Goal: Task Accomplishment & Management: Use online tool/utility

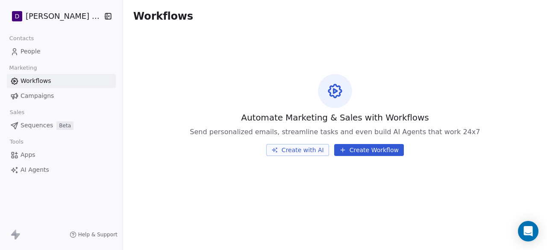
click at [74, 17] on html "D [PERSON_NAME] Nutrition Contacts People Marketing Workflows Campaigns Sales S…" at bounding box center [273, 125] width 547 height 250
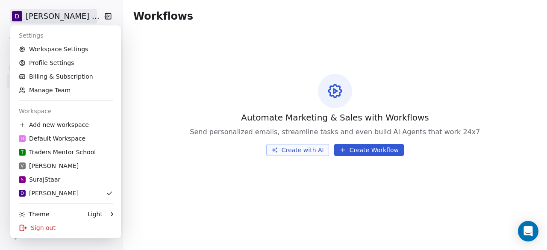
click at [196, 153] on html "D [PERSON_NAME] Nutrition Contacts People Marketing Workflows Campaigns Sales S…" at bounding box center [273, 125] width 547 height 250
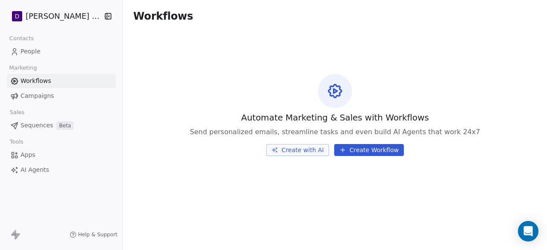
click at [32, 48] on span "People" at bounding box center [31, 51] width 20 height 9
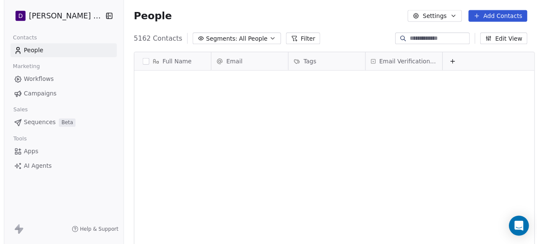
scroll to position [213, 425]
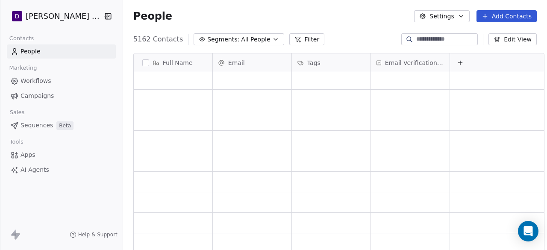
click at [508, 12] on button "Add Contacts" at bounding box center [507, 16] width 60 height 12
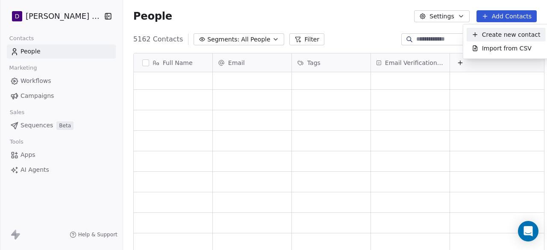
click at [315, 16] on html "D [PERSON_NAME] Nutrition Contacts People Marketing Workflows Campaigns Sales S…" at bounding box center [273, 125] width 547 height 250
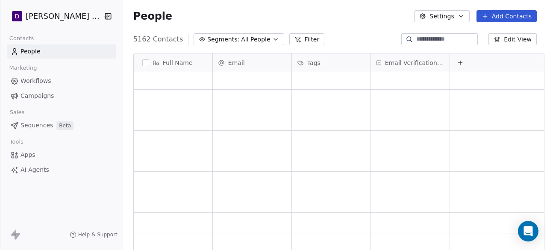
click at [77, 18] on html "D [PERSON_NAME] Nutrition Contacts People Marketing Workflows Campaigns Sales S…" at bounding box center [273, 125] width 547 height 250
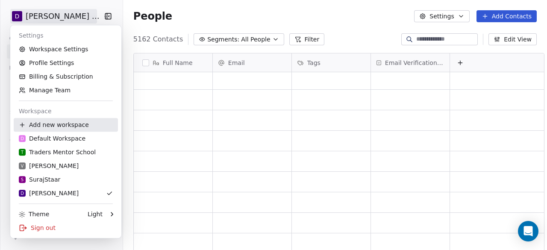
click at [68, 123] on div "Add new workspace" at bounding box center [66, 125] width 104 height 14
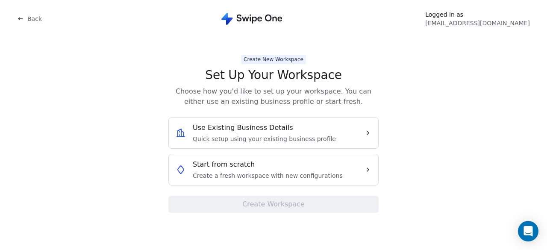
click at [330, 132] on div "Use Existing Business Details Quick setup using your existing business profile" at bounding box center [267, 133] width 182 height 21
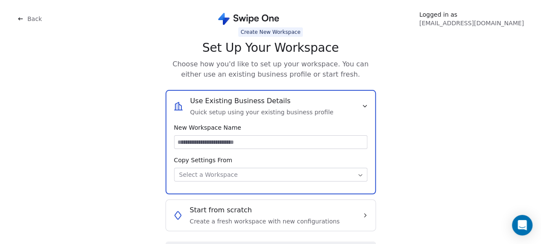
click at [298, 141] on input at bounding box center [270, 142] width 192 height 13
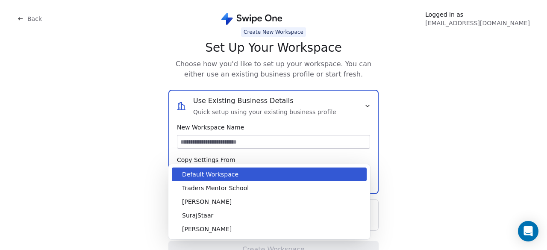
click at [263, 172] on body "Back Logged in as [EMAIL_ADDRESS][DOMAIN_NAME] Create New Workspace Set Up Your…" at bounding box center [270, 134] width 541 height 268
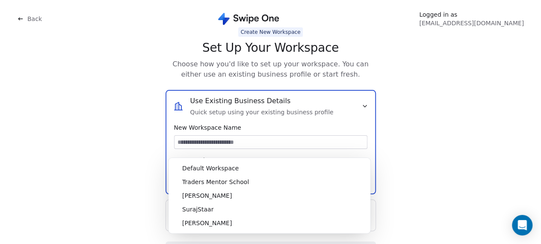
click at [269, 130] on html "Back Logged in as [EMAIL_ADDRESS][DOMAIN_NAME] Create New Workspace Set Up Your…" at bounding box center [270, 134] width 541 height 268
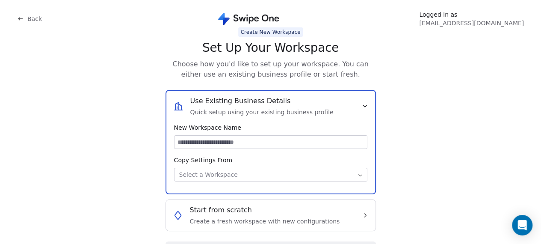
click at [264, 209] on div "Start from scratch Create a fresh workspace with new configurations" at bounding box center [265, 215] width 150 height 21
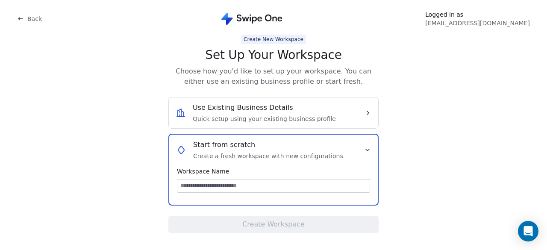
click at [256, 175] on span "Workspace Name" at bounding box center [273, 171] width 193 height 9
click at [253, 184] on input at bounding box center [273, 186] width 192 height 13
type input "*"
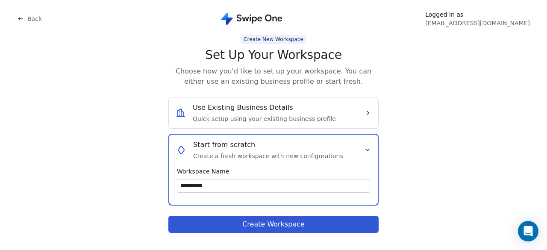
type input "**********"
click at [245, 228] on button "Create Workspace" at bounding box center [273, 224] width 210 height 17
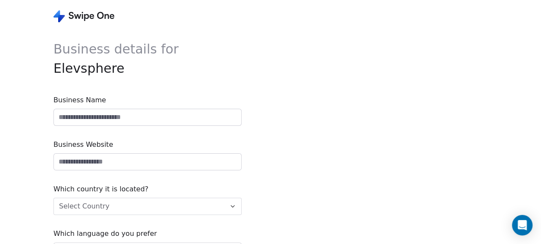
click at [146, 121] on input at bounding box center [147, 117] width 187 height 16
type input "**********"
click at [193, 163] on input "url" at bounding box center [147, 161] width 187 height 16
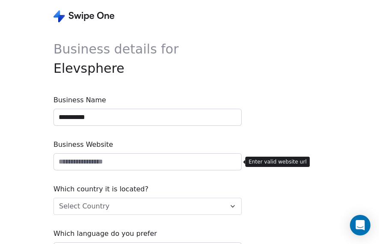
paste input "**********"
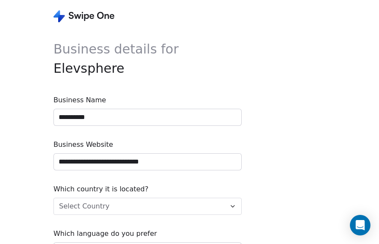
type input "**********"
click at [209, 55] on span "Business details for Elevsphere" at bounding box center [147, 58] width 188 height 38
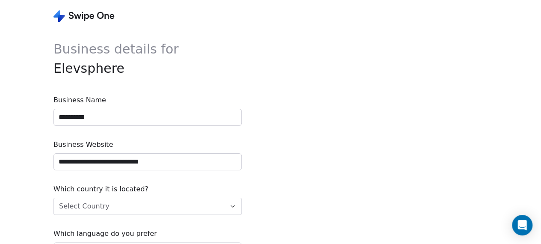
click at [139, 203] on html "**********" at bounding box center [270, 150] width 541 height 300
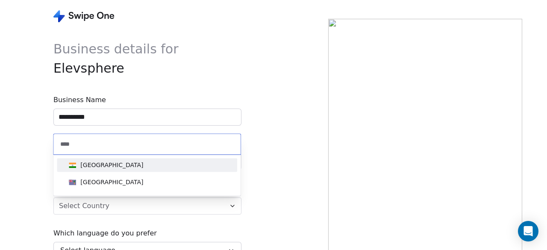
type input "****"
click at [133, 168] on div "[GEOGRAPHIC_DATA]" at bounding box center [146, 164] width 163 height 9
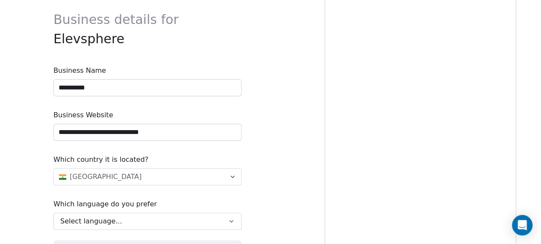
scroll to position [43, 0]
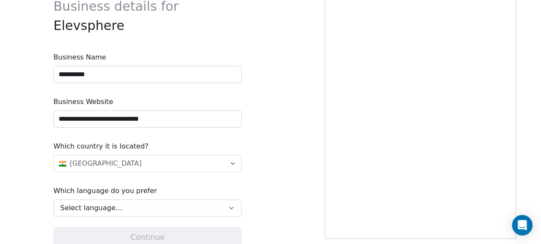
click at [144, 210] on div "Select language..." at bounding box center [141, 208] width 162 height 10
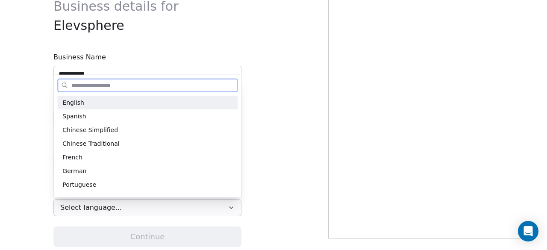
click at [138, 102] on div "English" at bounding box center [147, 102] width 170 height 9
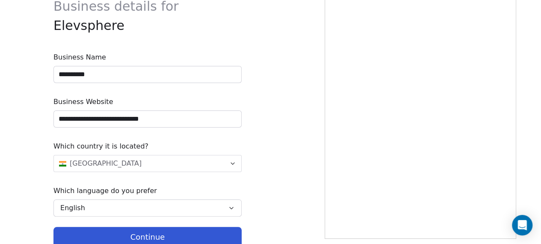
scroll to position [56, 0]
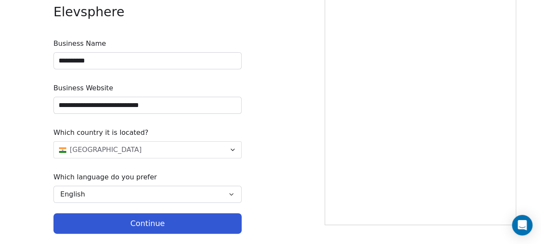
click at [153, 230] on button "Continue" at bounding box center [147, 223] width 188 height 21
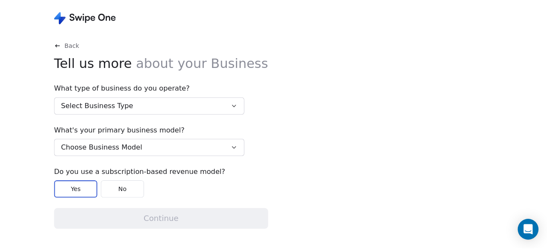
scroll to position [0, 0]
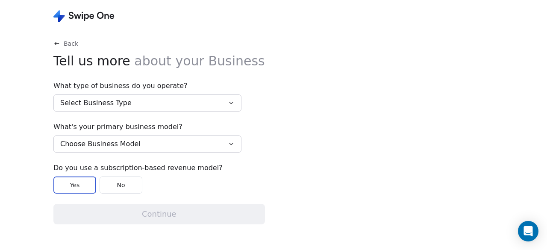
click at [163, 94] on div "What type of business do you operate? Select Business Type" at bounding box center [147, 96] width 188 height 31
click at [158, 100] on button "Select Business Type" at bounding box center [147, 102] width 188 height 17
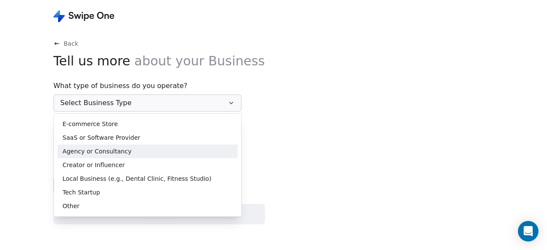
click at [137, 148] on div "Agency or Consultancy" at bounding box center [147, 151] width 170 height 9
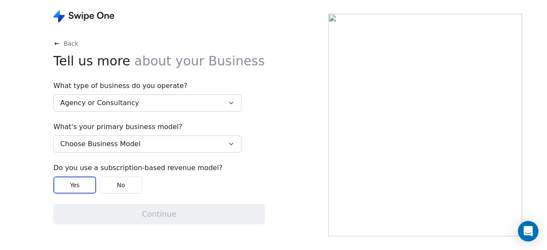
click at [139, 145] on button "Choose Business Model" at bounding box center [147, 144] width 188 height 17
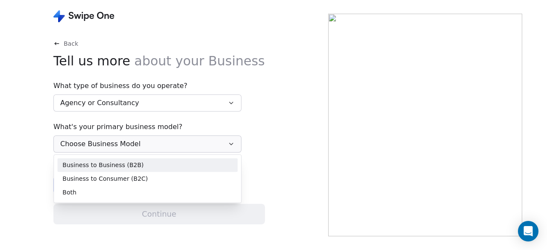
click at [136, 168] on div "Business to Business (B2B)" at bounding box center [147, 165] width 170 height 9
